Goal: Task Accomplishment & Management: Complete application form

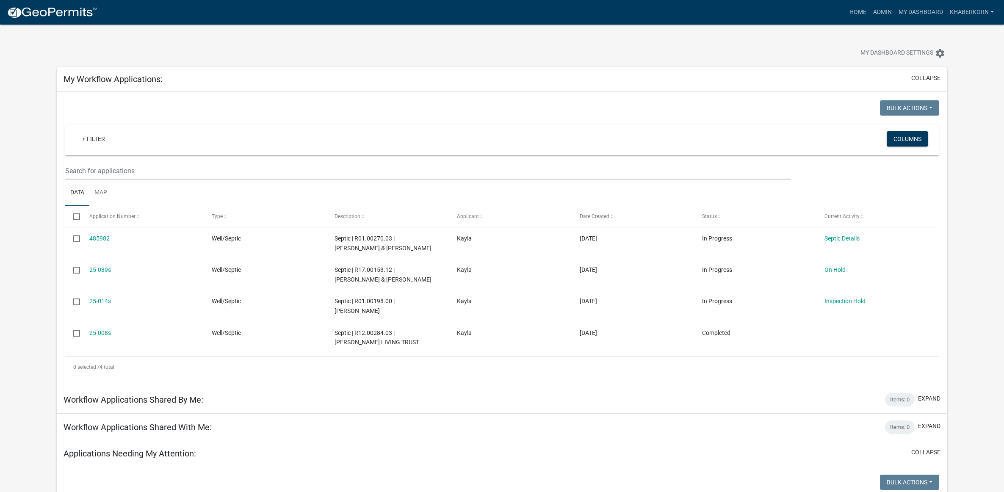
scroll to position [585, 0]
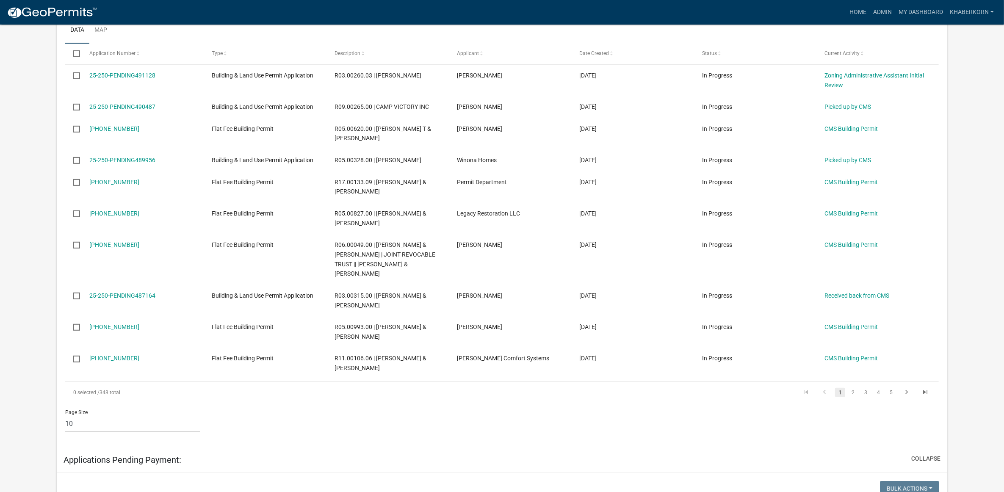
scroll to position [688, 0]
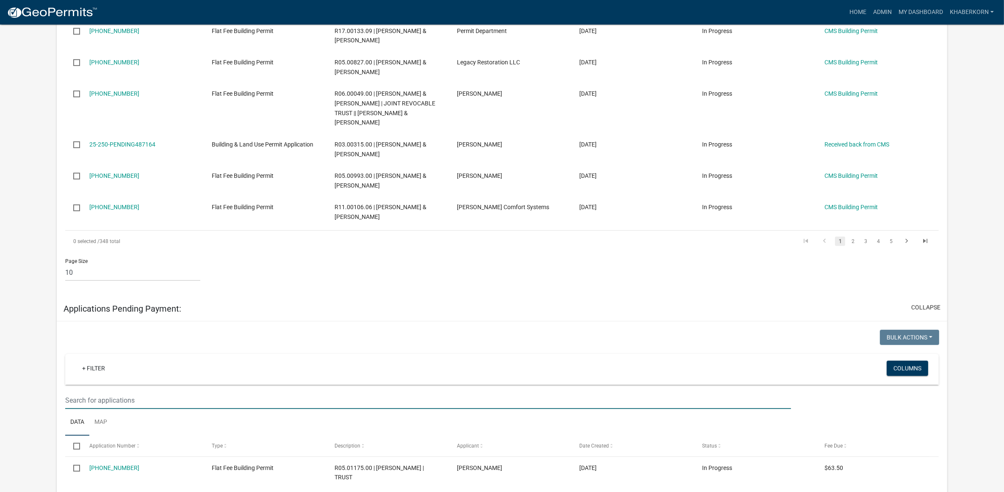
click at [160, 401] on input "text" at bounding box center [428, 400] width 726 height 17
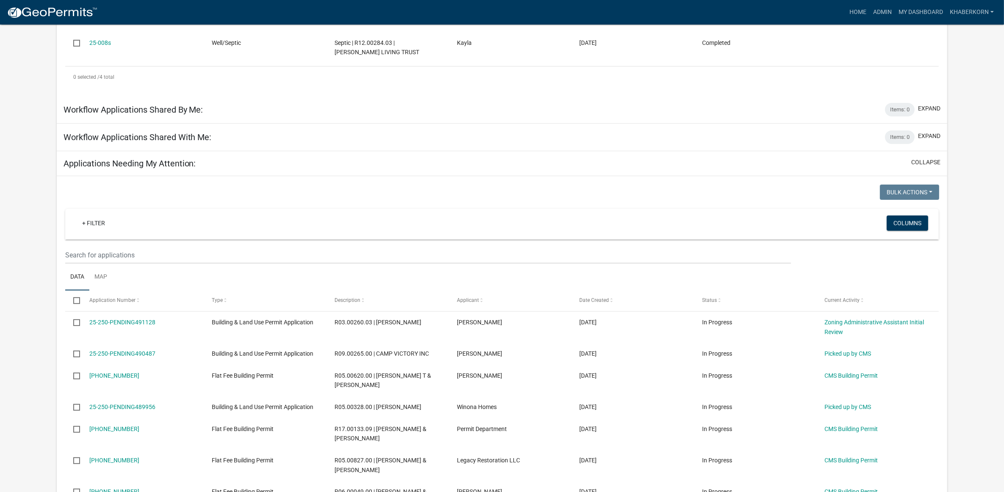
scroll to position [212, 0]
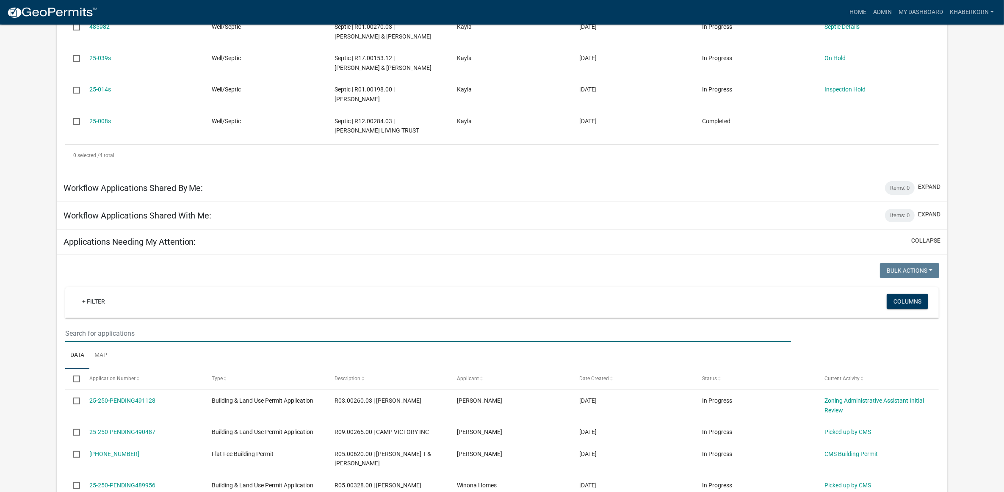
click at [97, 328] on input "text" at bounding box center [428, 333] width 726 height 17
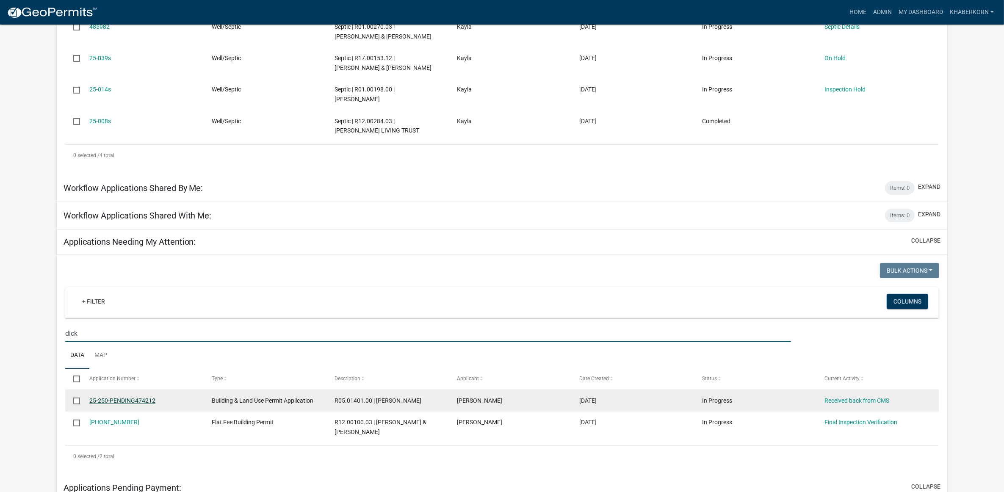
type input "dick"
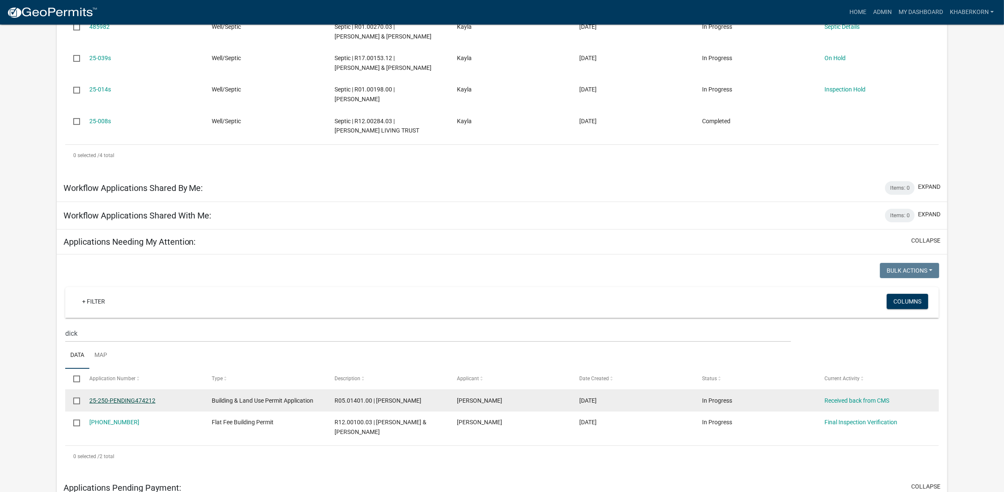
click at [132, 401] on link "25-250-PENDING474212" at bounding box center [122, 400] width 66 height 7
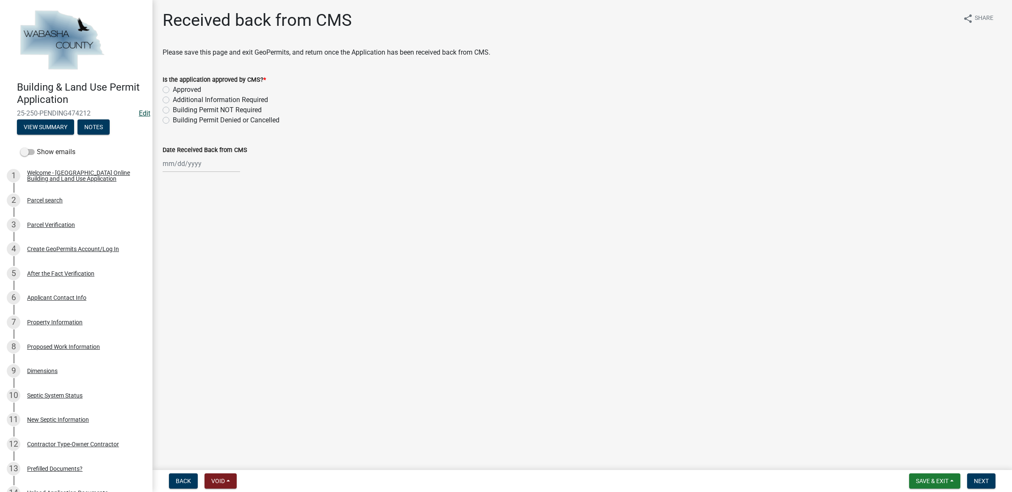
click at [140, 115] on link "Edit" at bounding box center [144, 113] width 11 height 8
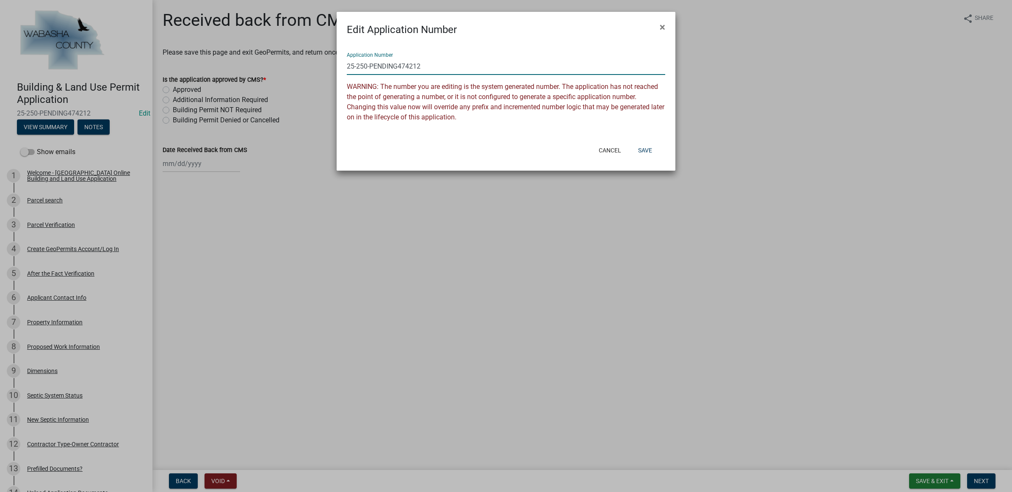
drag, startPoint x: 437, startPoint y: 65, endPoint x: 371, endPoint y: 66, distance: 66.1
click at [371, 66] on input "25-250-PENDING474212" at bounding box center [506, 66] width 318 height 17
type input "25-250-226"
click at [645, 148] on button "Save" at bounding box center [645, 150] width 28 height 15
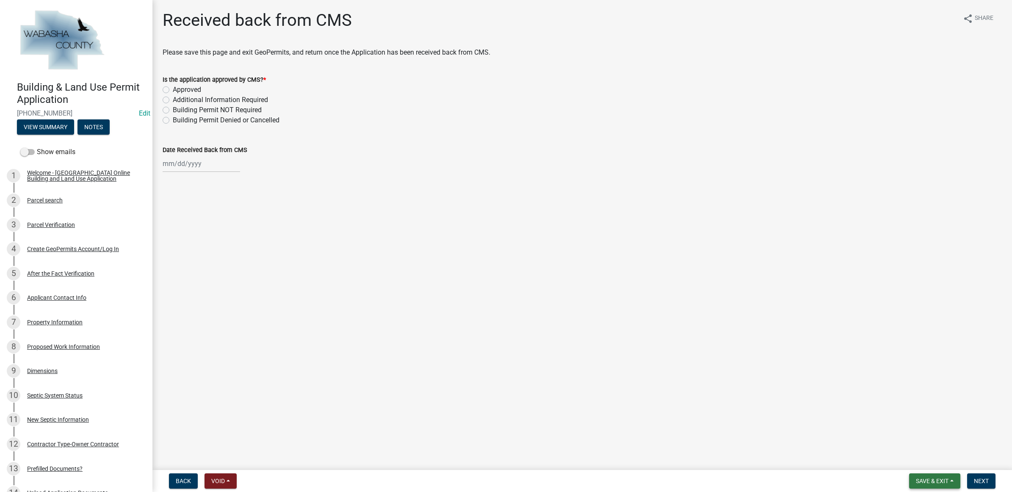
click at [925, 481] on span "Save & Exit" at bounding box center [932, 481] width 33 height 7
click at [923, 469] on button "Save & Exit" at bounding box center [926, 459] width 68 height 20
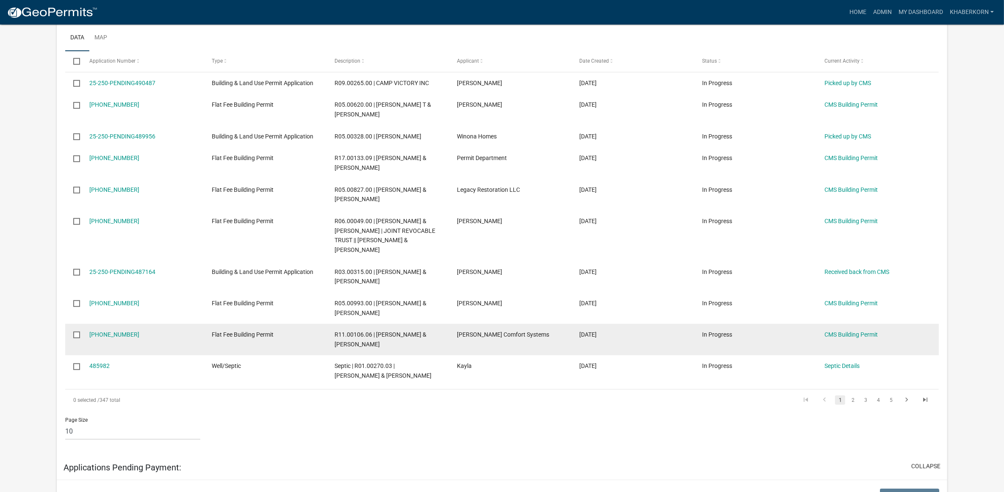
scroll to position [318, 0]
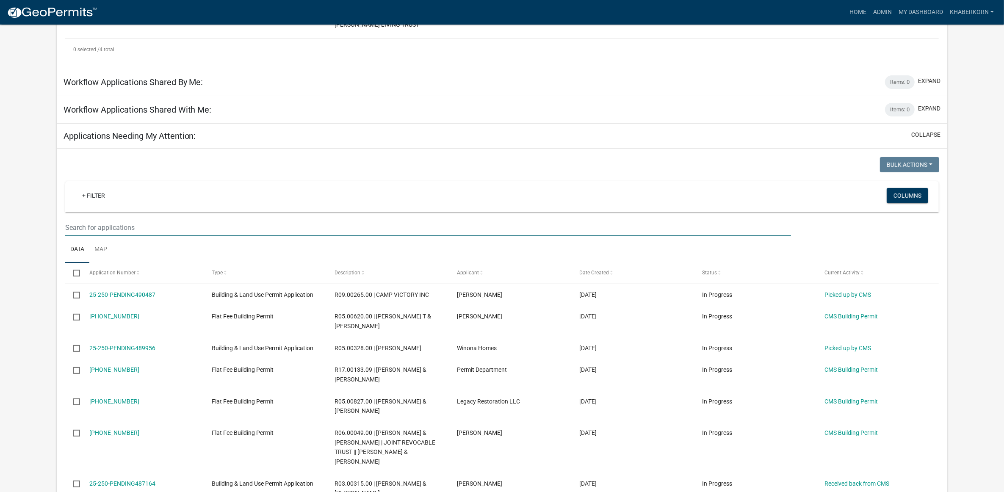
click at [117, 227] on input "text" at bounding box center [428, 227] width 726 height 17
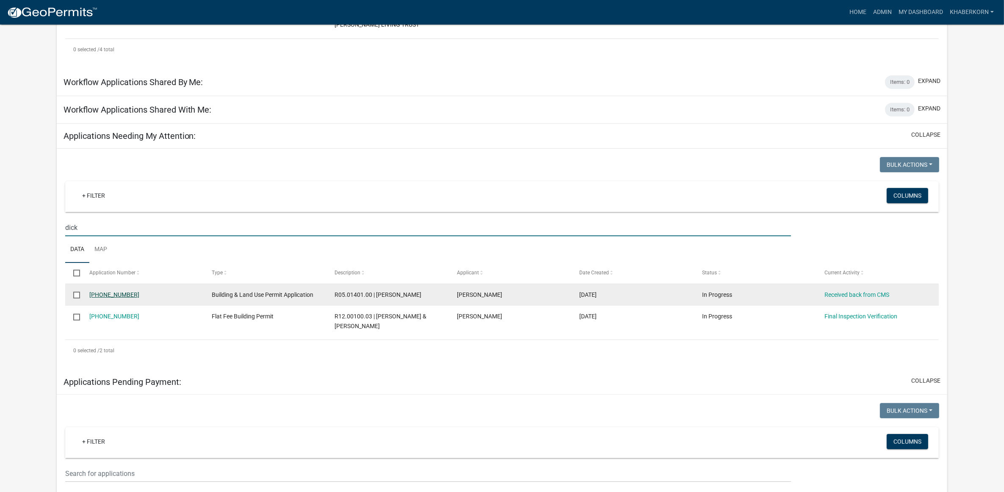
type input "dick"
click at [113, 293] on link "25-250-226" at bounding box center [114, 294] width 50 height 7
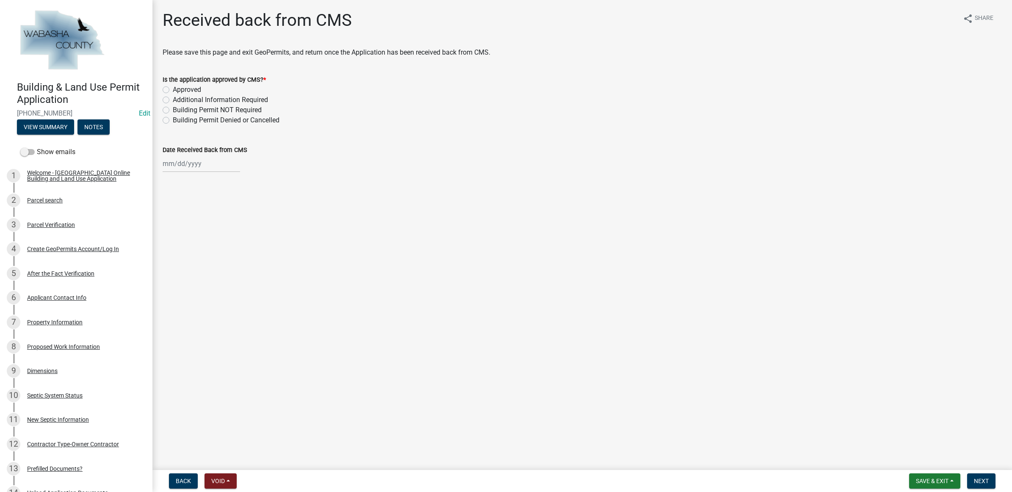
click at [185, 119] on label "Building Permit Denied or Cancelled" at bounding box center [226, 120] width 107 height 10
click at [178, 119] on input "Building Permit Denied or Cancelled" at bounding box center [176, 118] width 6 height 6
radio input "true"
select select "10"
select select "2025"
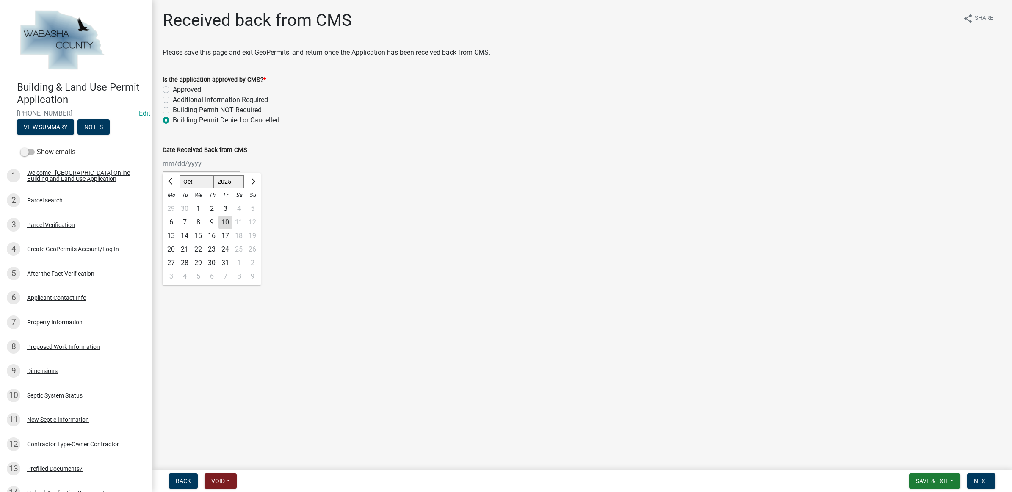
click at [198, 167] on div "Jan Feb Mar Apr May Jun Jul Aug Sep Oct Nov Dec 2024 2025 2026 Mo Tu We Th Fr S…" at bounding box center [201, 163] width 77 height 17
click at [221, 207] on div "3" at bounding box center [225, 209] width 14 height 14
type input "10/03/2025"
click at [974, 479] on span "Next" at bounding box center [981, 481] width 15 height 7
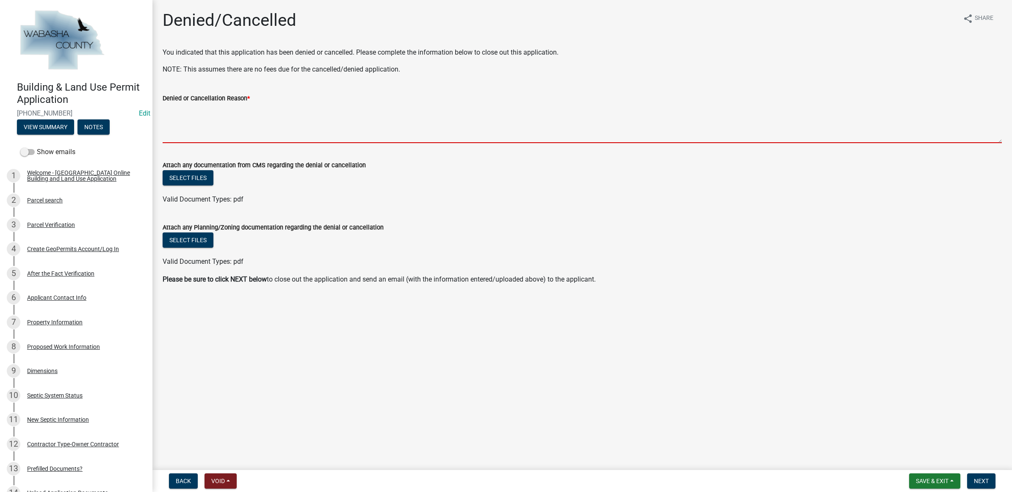
click at [227, 128] on textarea "Denied or Cancellation Reason *" at bounding box center [582, 123] width 839 height 40
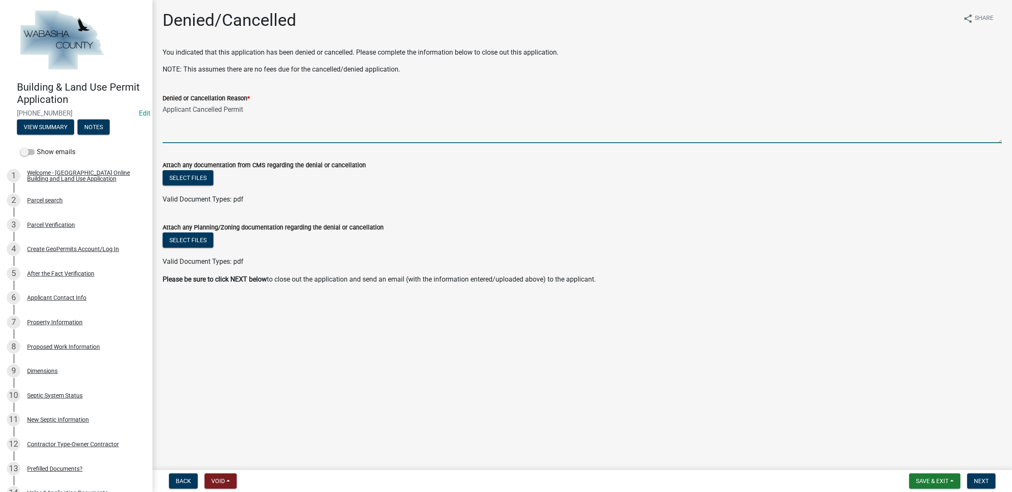
click at [252, 107] on textarea "Applicant Cancelled Permit" at bounding box center [582, 123] width 839 height 40
click at [189, 121] on textarea "Applicant Cancelled Permit with a call to CMS on 9-15-25." at bounding box center [582, 123] width 839 height 40
click at [357, 112] on textarea "Applicant Cancelled Permit with a call to CMS on 9-15-25." at bounding box center [582, 123] width 839 height 40
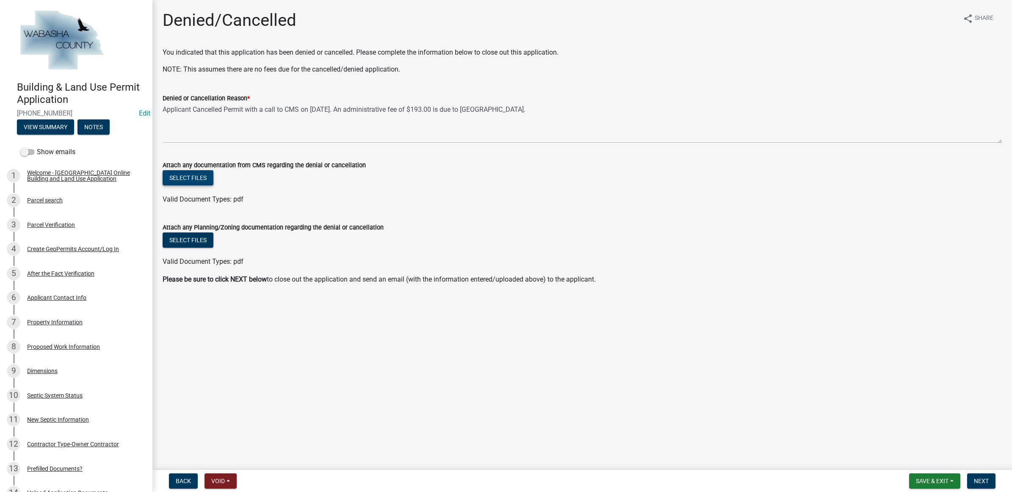
click at [209, 178] on button "Select files" at bounding box center [188, 177] width 51 height 15
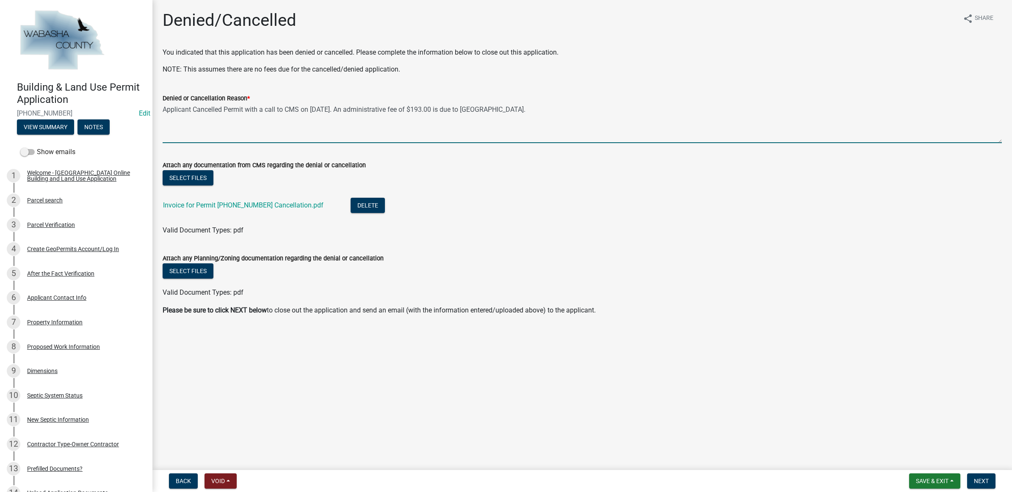
drag, startPoint x: 298, startPoint y: 109, endPoint x: 191, endPoint y: 113, distance: 106.3
click at [191, 113] on textarea "Applicant Cancelled Permit with a call to CMS on 9-15-25. An administrative fee…" at bounding box center [582, 123] width 839 height 40
click at [493, 108] on textarea "Applicant called CMS on 9-15-25 to Cancel Permit. An administrative fee of $193…" at bounding box center [582, 123] width 839 height 40
type textarea "Applicant called CMS on 9-15-25 to Cancel Permit. An administrative fee of $193…"
click at [231, 204] on link "Invoice for Permit 25-250-226 Cancellation.pdf" at bounding box center [243, 205] width 160 height 8
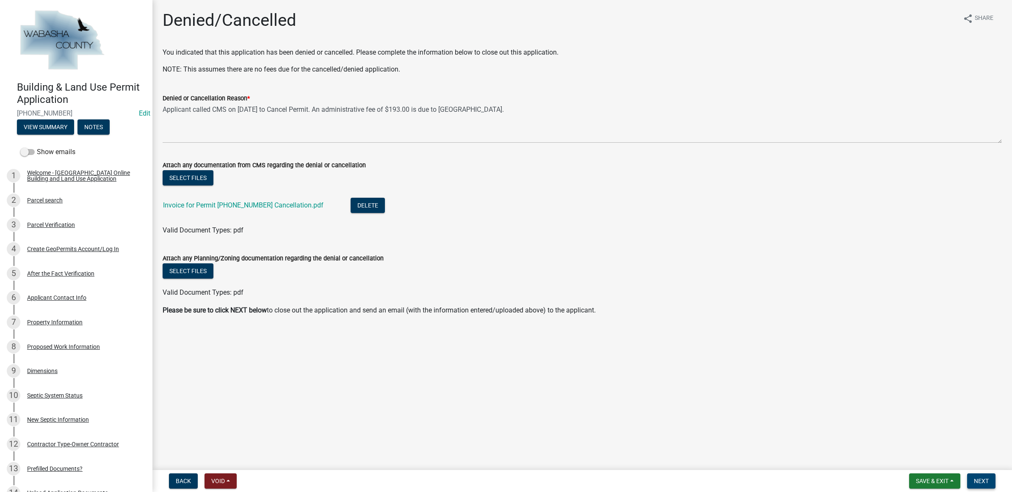
click at [980, 478] on span "Next" at bounding box center [981, 481] width 15 height 7
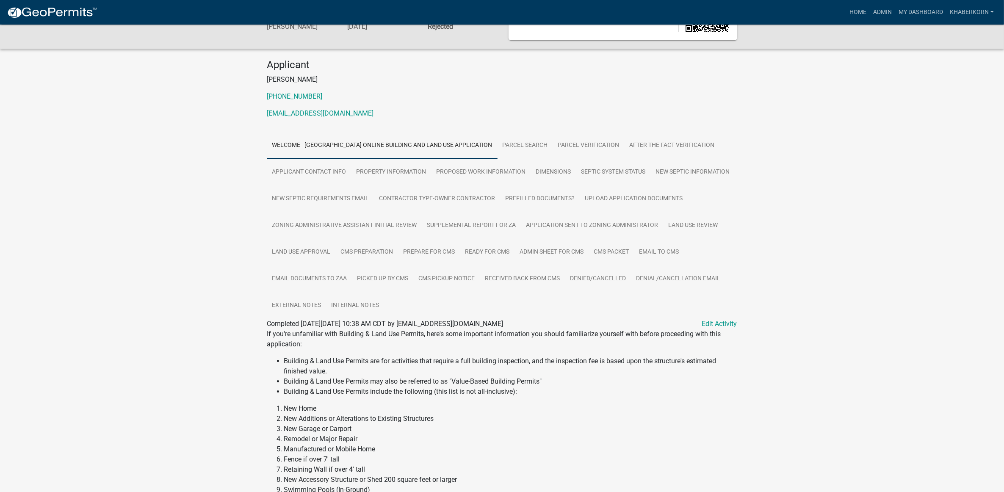
scroll to position [106, 0]
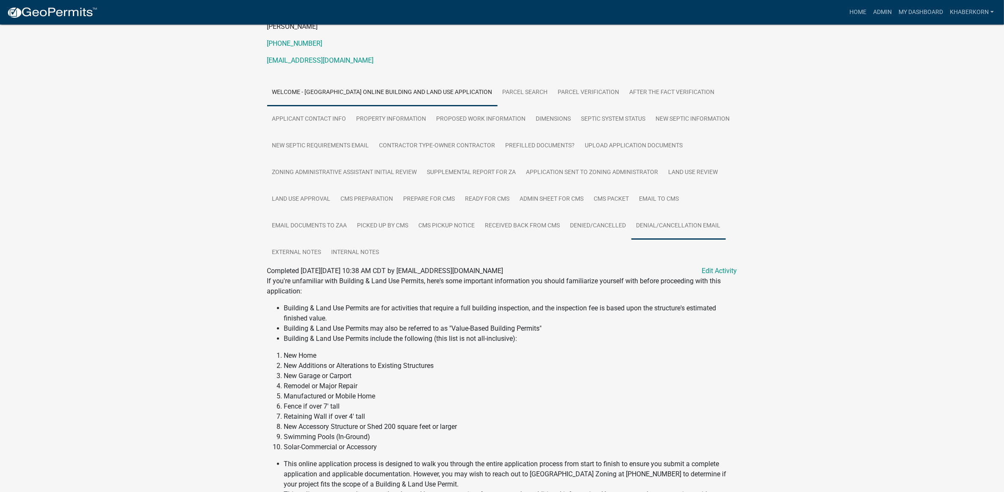
click at [678, 227] on link "Denial/Cancellation Email" at bounding box center [678, 226] width 94 height 27
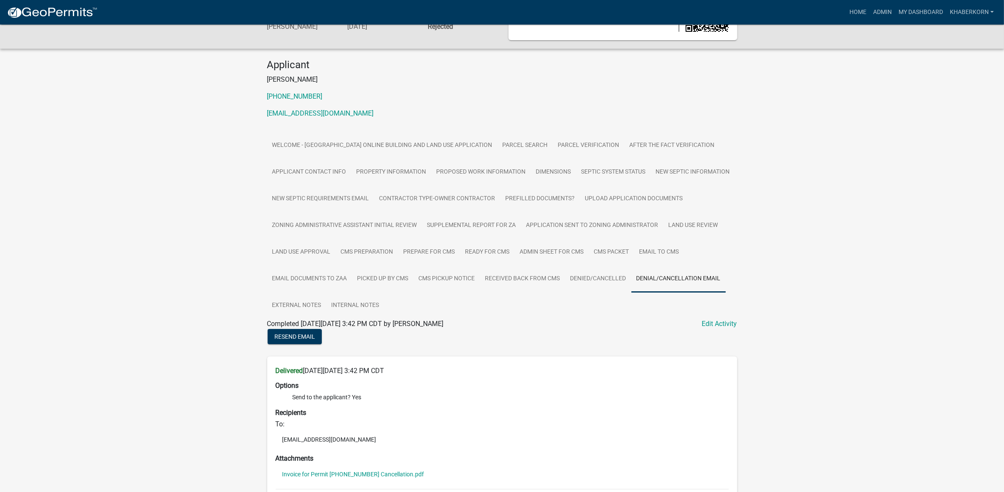
scroll to position [0, 0]
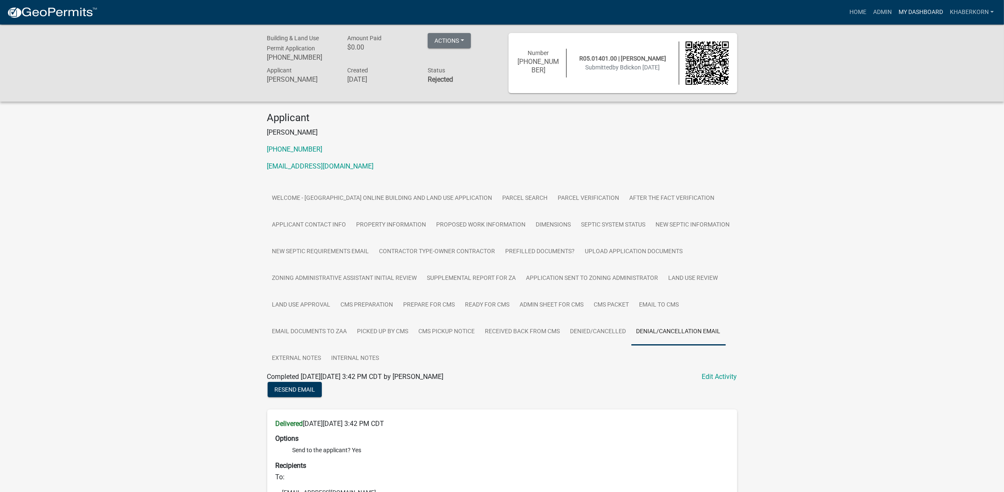
click at [909, 14] on link "My Dashboard" at bounding box center [920, 12] width 51 height 16
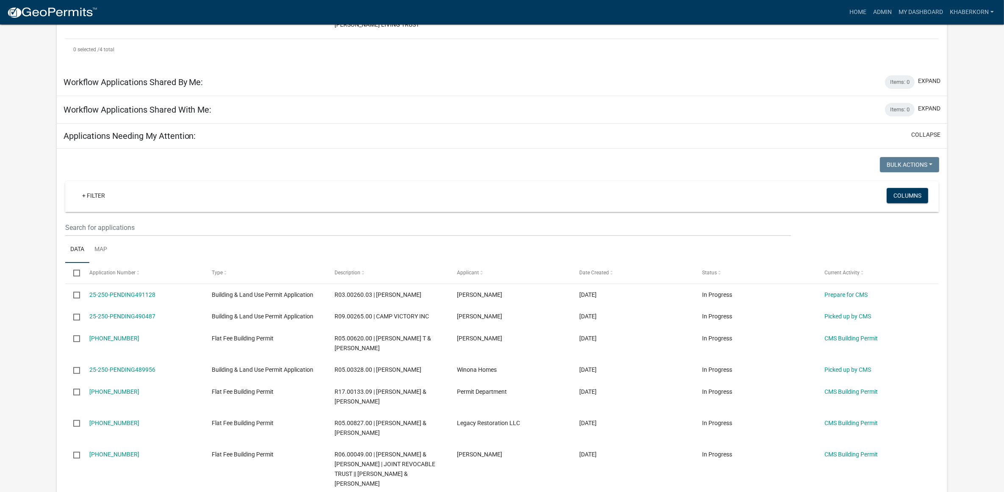
scroll to position [423, 0]
